Goal: Information Seeking & Learning: Learn about a topic

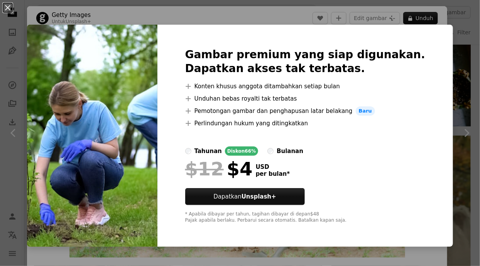
scroll to position [506, 0]
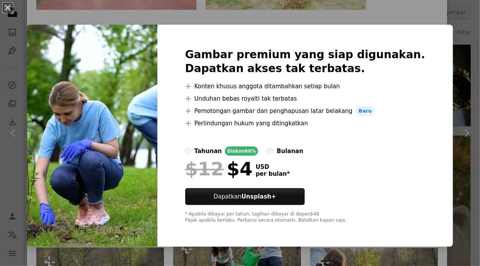
click at [133, 96] on img at bounding box center [92, 136] width 130 height 222
click at [464, 91] on div "An X shape Gambar premium yang siap digunakan. Dapatkan akses tak terbatas. A p…" at bounding box center [240, 133] width 480 height 266
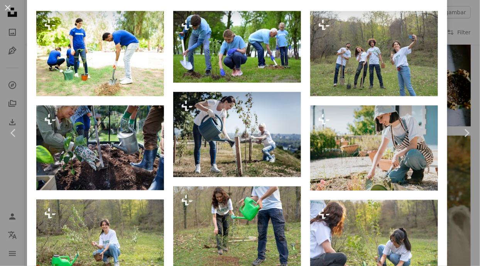
scroll to position [556, 0]
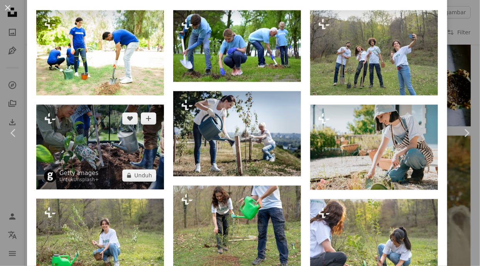
click at [113, 167] on img at bounding box center [100, 147] width 128 height 85
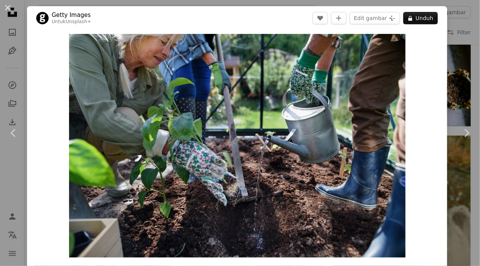
click at [463, 43] on div "An X shape Chevron left Chevron right Getty Images Untuk Unsplash+ A heart A pl…" at bounding box center [240, 133] width 480 height 266
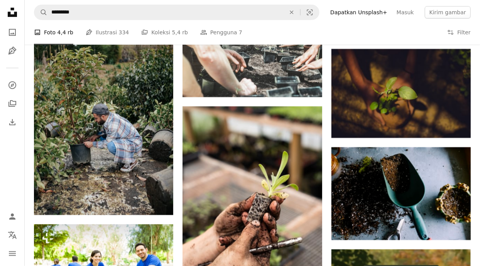
scroll to position [2282, 0]
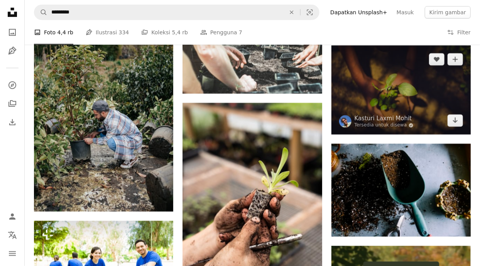
click at [396, 135] on img at bounding box center [400, 90] width 139 height 89
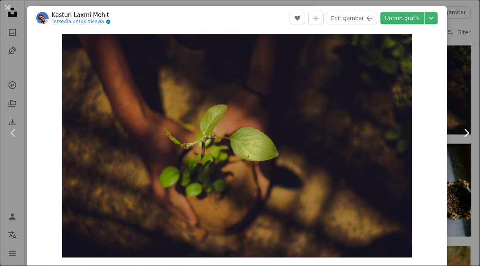
click at [467, 102] on link "Chevron right" at bounding box center [466, 133] width 27 height 74
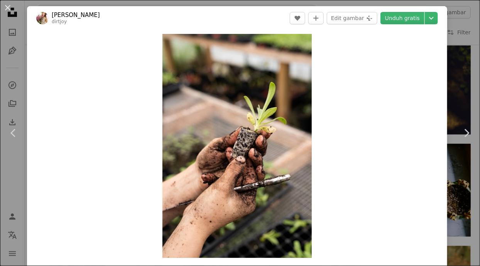
click at [363, 195] on div "Zoom in" at bounding box center [237, 146] width 420 height 232
click at [468, 22] on div "An X shape Chevron left Chevron right [PERSON_NAME] dirtjoy A heart A plus sign…" at bounding box center [240, 133] width 480 height 266
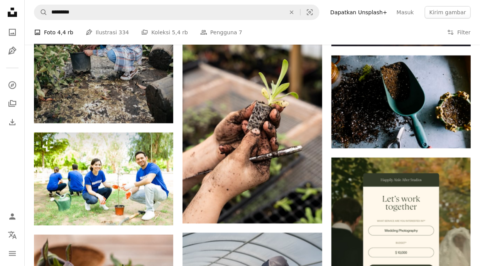
scroll to position [2372, 0]
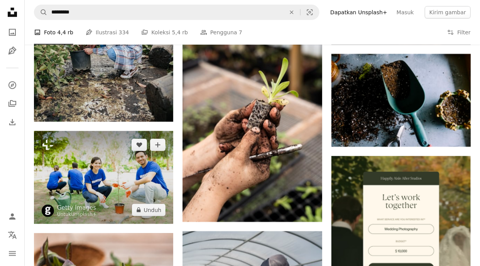
click at [136, 194] on img at bounding box center [103, 177] width 139 height 93
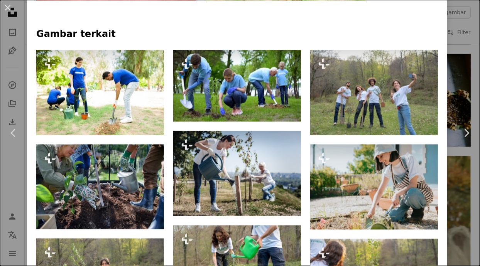
scroll to position [516, 0]
